Goal: Information Seeking & Learning: Compare options

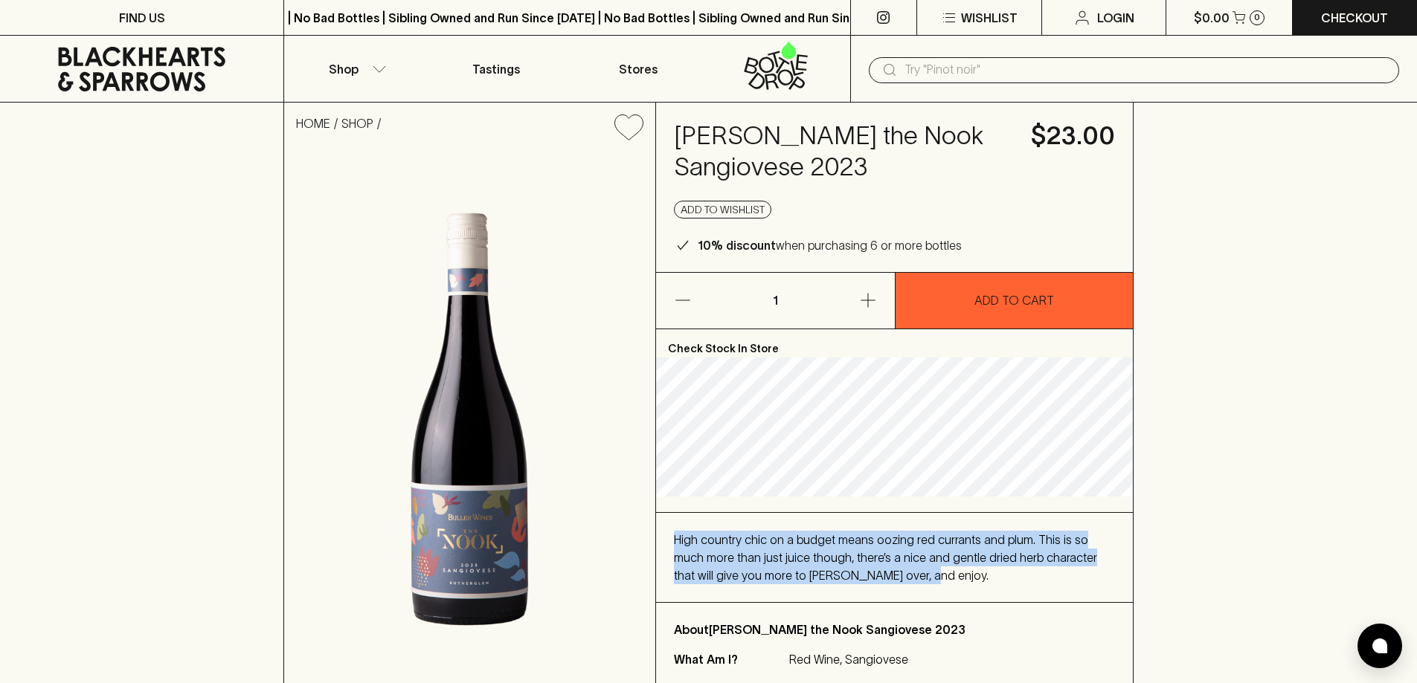
drag, startPoint x: 675, startPoint y: 541, endPoint x: 887, endPoint y: 578, distance: 215.2
click at [887, 578] on div "High country chic on a budget means oozing red currants and plum. This is so mu…" at bounding box center [894, 558] width 441 height 54
copy span "High country chic on a budget means oozing red currants and plum. This is so mu…"
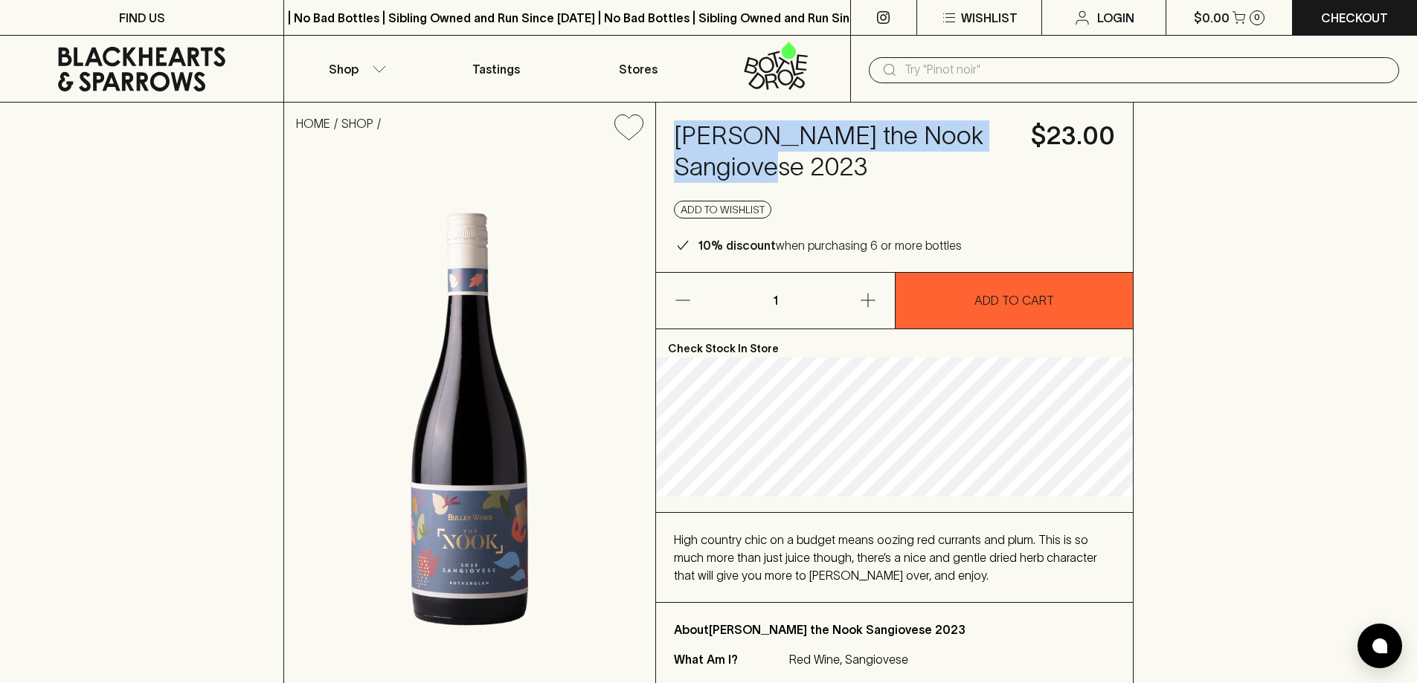
drag, startPoint x: 727, startPoint y: 166, endPoint x: 678, endPoint y: 138, distance: 56.3
click at [678, 138] on h4 "Buller the Nook Sangiovese 2023" at bounding box center [843, 151] width 339 height 62
copy h4 "Buller the Nook Sangiovese 2023"
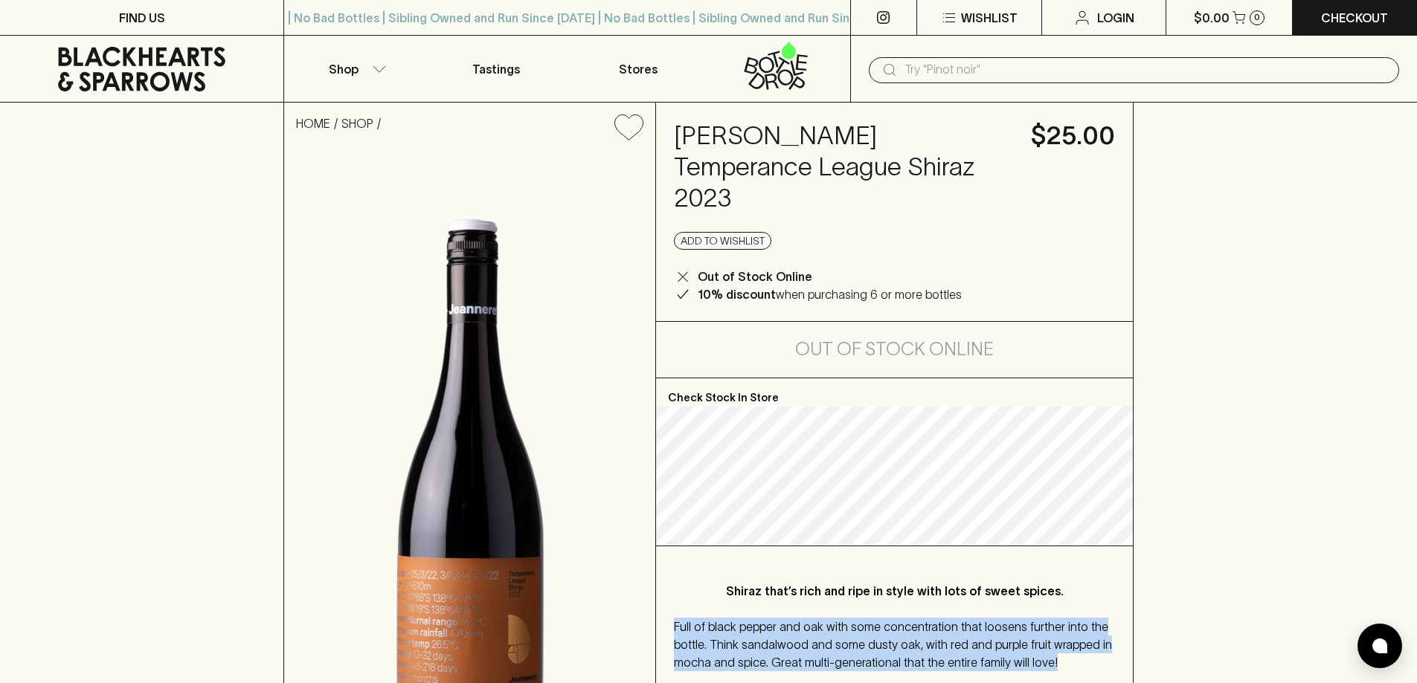
drag, startPoint x: 1035, startPoint y: 587, endPoint x: 672, endPoint y: 576, distance: 363.1
click at [672, 576] on div "Shiraz that’s rich and ripe in style with lots of sweet spices. Full of black p…" at bounding box center [894, 618] width 477 height 143
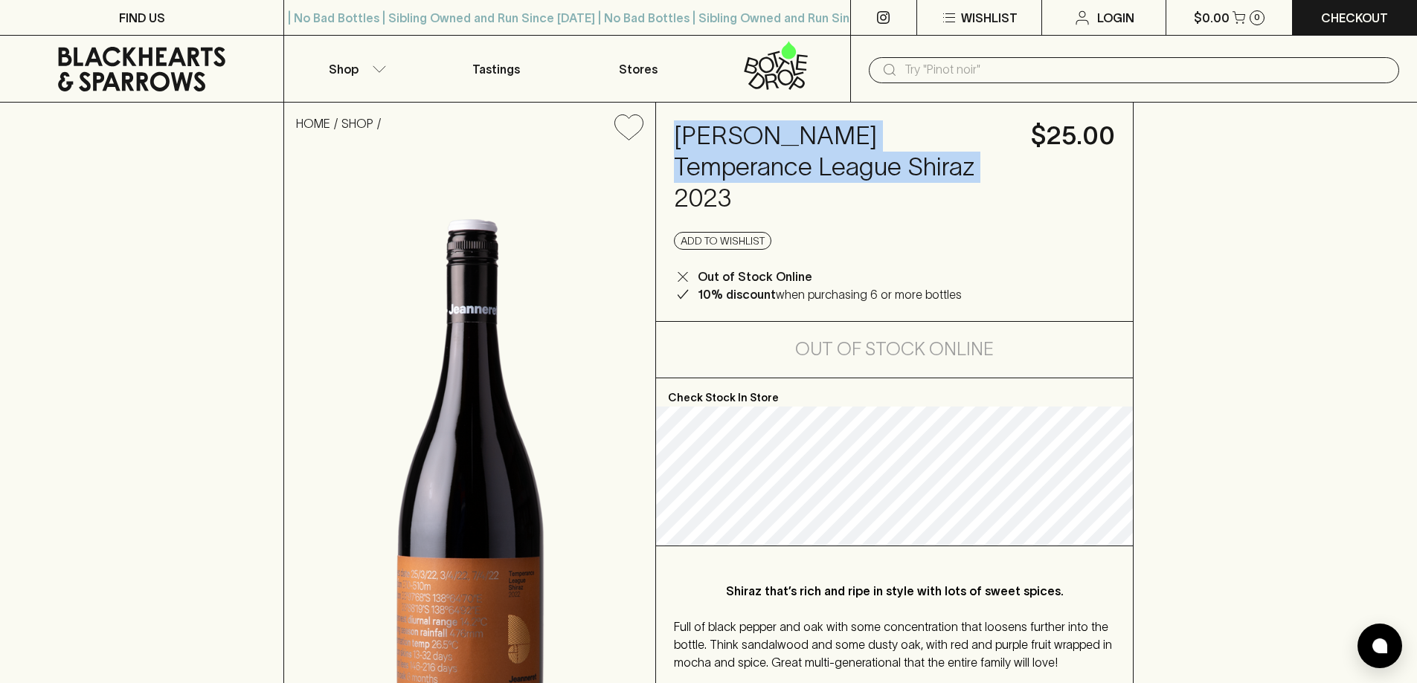
drag, startPoint x: 892, startPoint y: 164, endPoint x: 675, endPoint y: 141, distance: 218.4
click at [675, 141] on h4 "Jeanneret Temperance League Shiraz 2023" at bounding box center [843, 167] width 339 height 94
copy h4 "Jeanneret Temperance League Shiraz 2023"
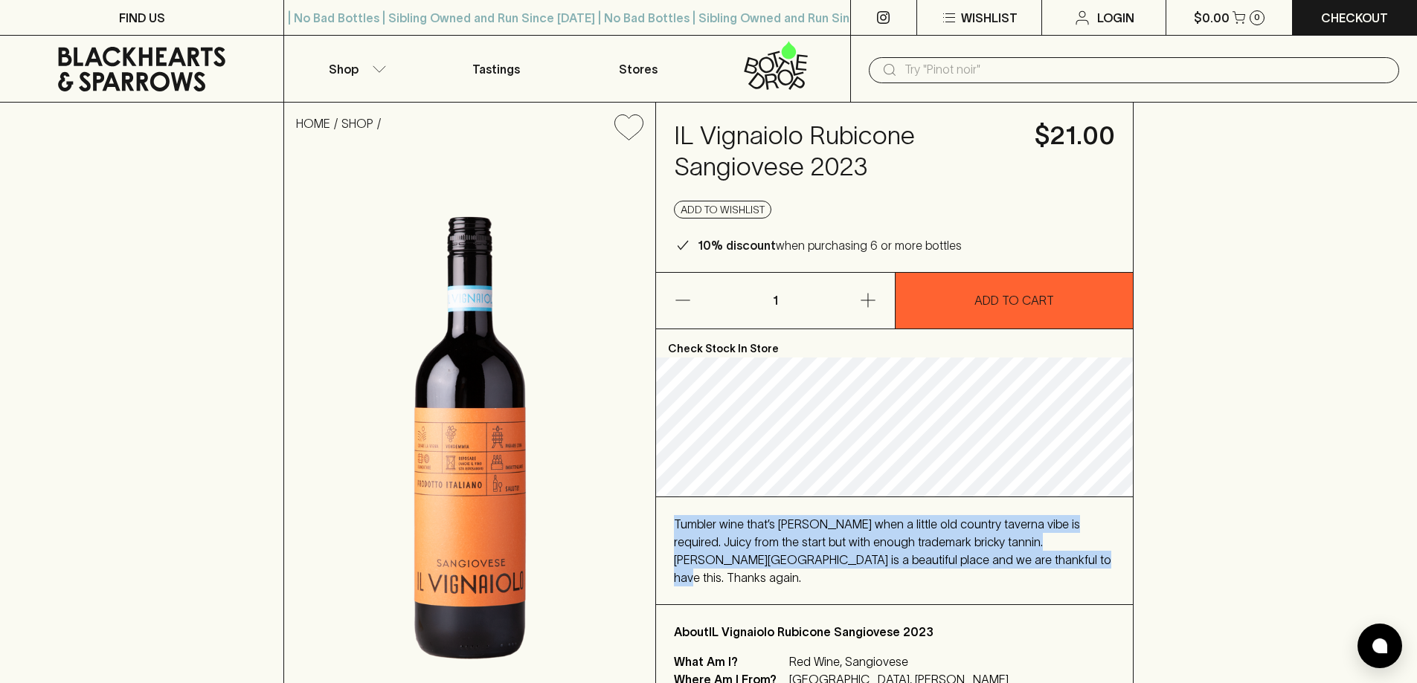
drag, startPoint x: 954, startPoint y: 562, endPoint x: 670, endPoint y: 527, distance: 286.2
click at [668, 527] on div "Tumbler wine that’s perfetto when a little old country taverna vibe is required…" at bounding box center [894, 551] width 477 height 107
click at [755, 541] on span "Tumbler wine that’s perfetto when a little old country taverna vibe is required…" at bounding box center [892, 551] width 437 height 67
copy span "Tumbler wine that’s perfetto when a little old country taverna vibe is required…"
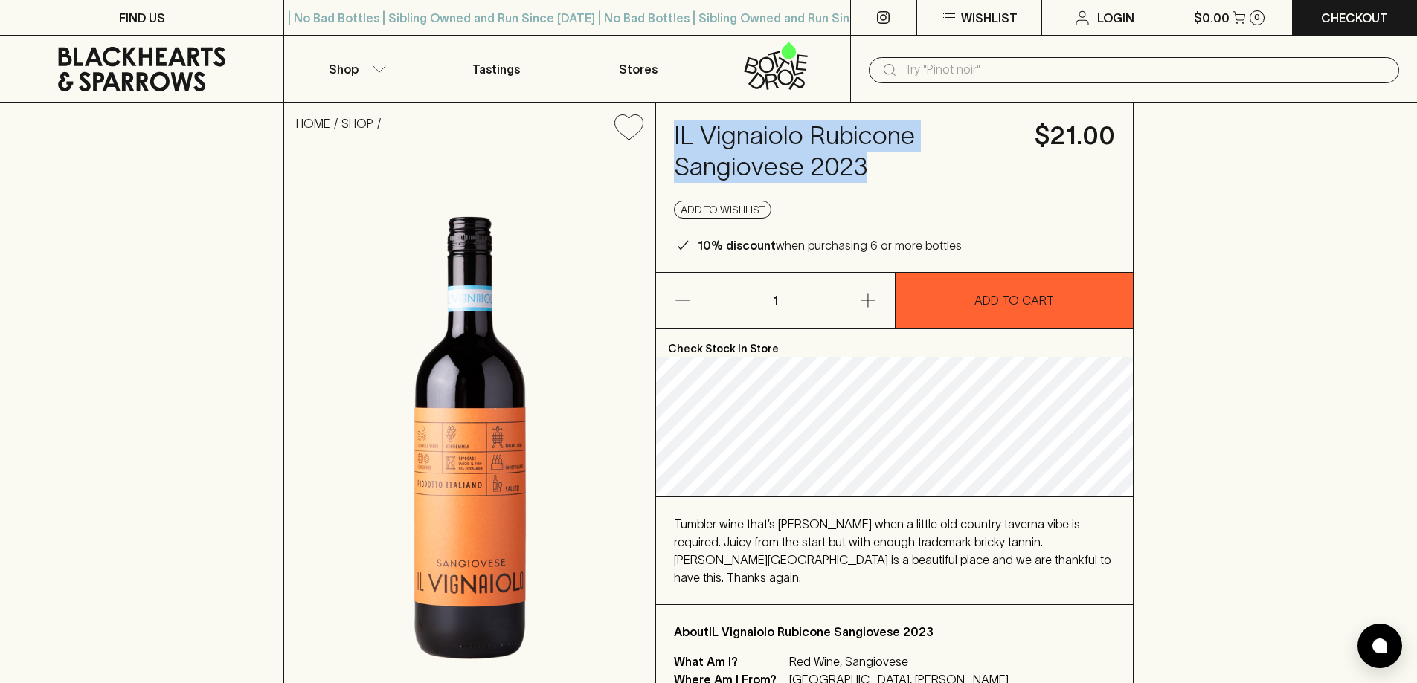
drag, startPoint x: 861, startPoint y: 165, endPoint x: 675, endPoint y: 141, distance: 188.2
click at [675, 141] on h4 "IL Vignaiolo Rubicone Sangiovese 2023" at bounding box center [845, 151] width 343 height 62
copy h4 "IL Vignaiolo Rubicone Sangiovese 2023"
